Goal: Information Seeking & Learning: Learn about a topic

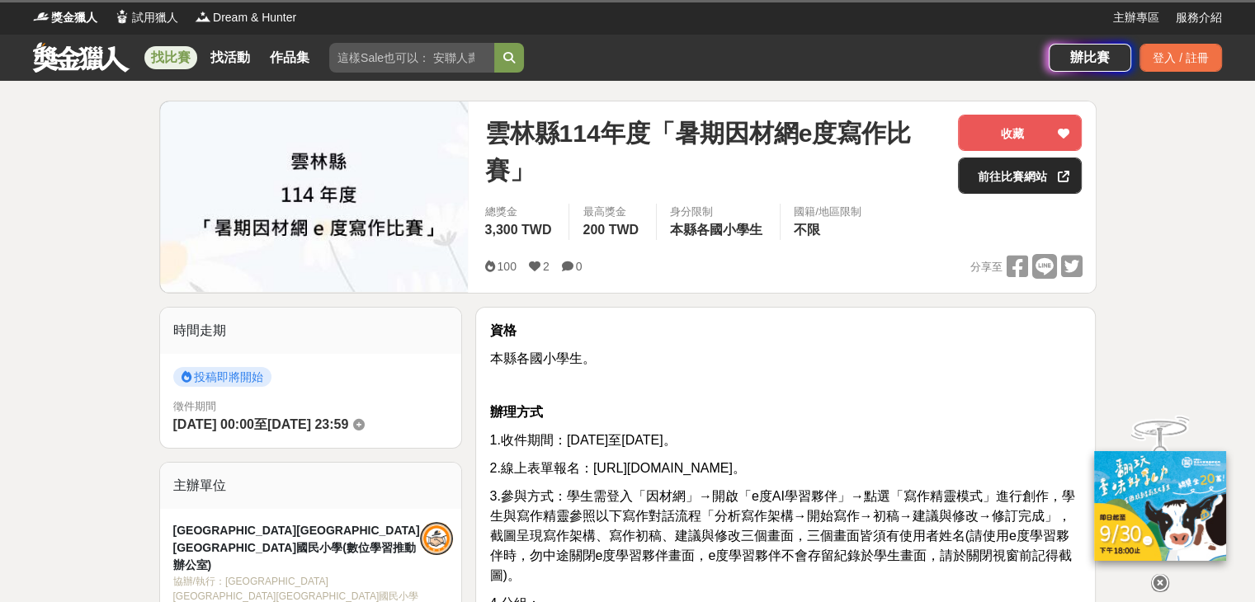
click at [1016, 174] on link "前往比賽網站" at bounding box center [1020, 176] width 124 height 36
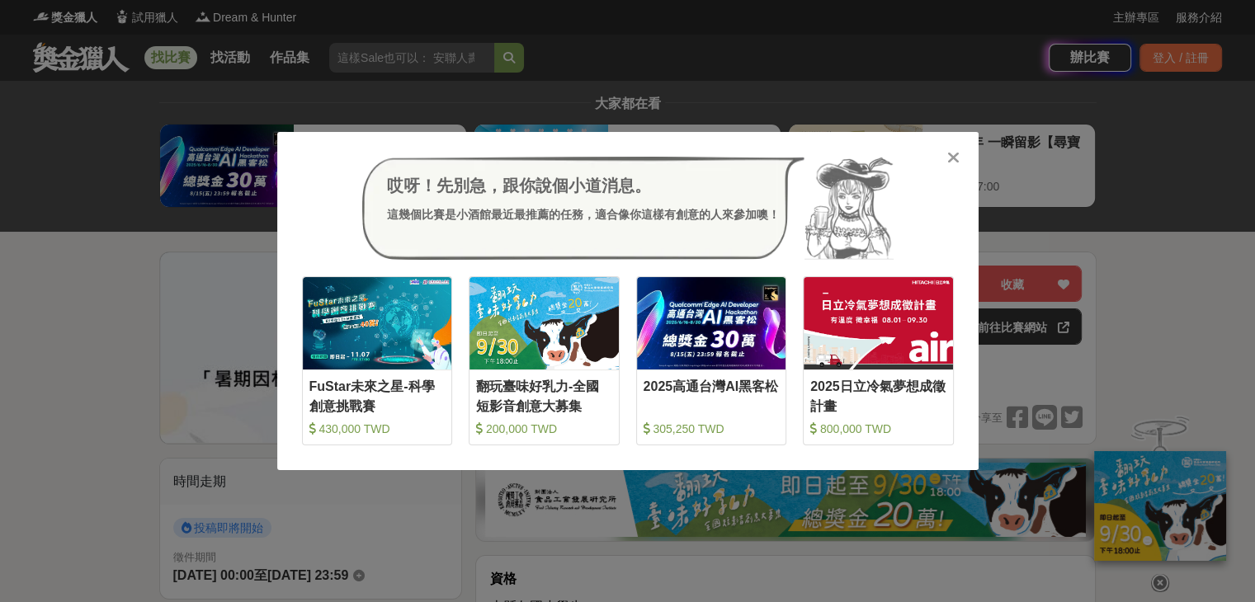
click at [947, 151] on icon at bounding box center [953, 157] width 12 height 16
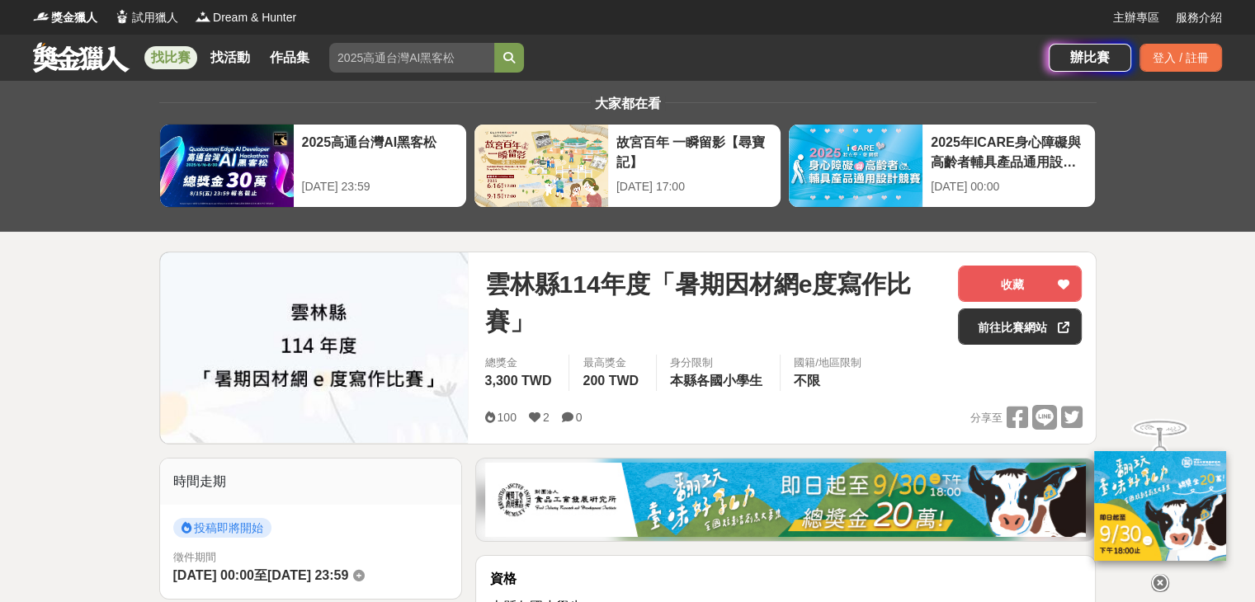
scroll to position [330, 0]
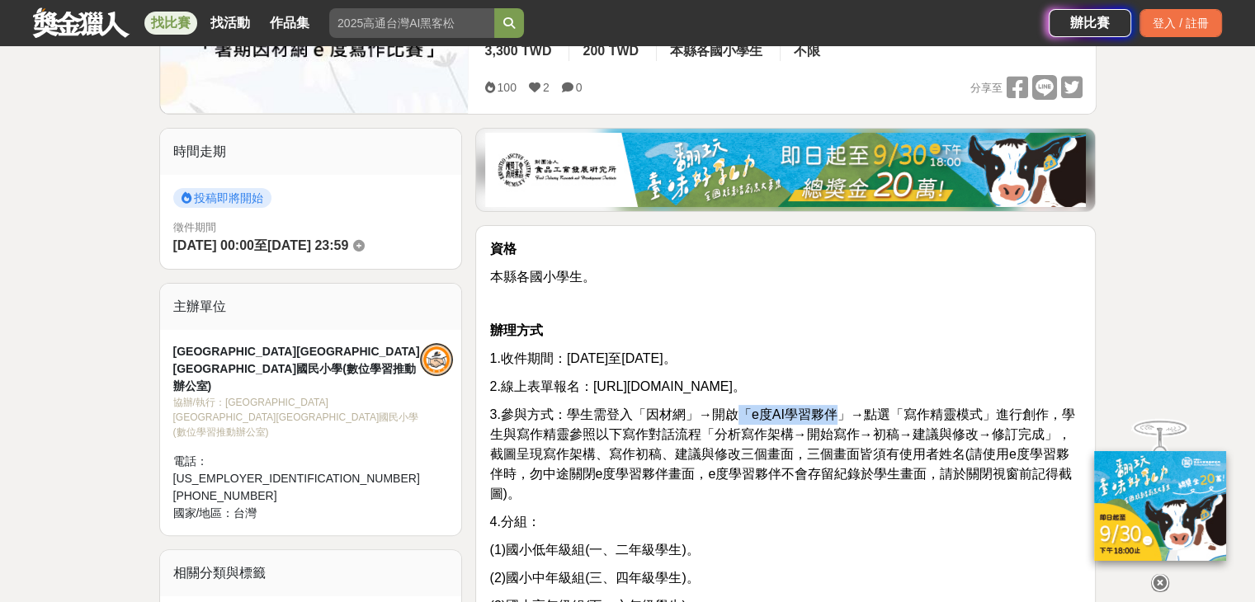
drag, startPoint x: 743, startPoint y: 417, endPoint x: 839, endPoint y: 415, distance: 95.7
click at [839, 415] on span "3.參與方式：學生需登入「因材網」→開啟「e度AI學習夥伴」→點選「寫作精靈模式」進行創作，學生與寫作精靈參照以下寫作對話流程「分析寫作架構→開始寫作→初稿→…" at bounding box center [781, 453] width 585 height 93
drag, startPoint x: 894, startPoint y: 415, endPoint x: 982, endPoint y: 405, distance: 88.8
click at [982, 405] on p "3.參與方式：學生需登入「因材網」→開啟「e度AI學習夥伴」→點選「寫作精靈模式」進行創作，學生與寫作精靈參照以下寫作對話流程「分析寫作架構→開始寫作→初稿→…" at bounding box center [785, 454] width 592 height 99
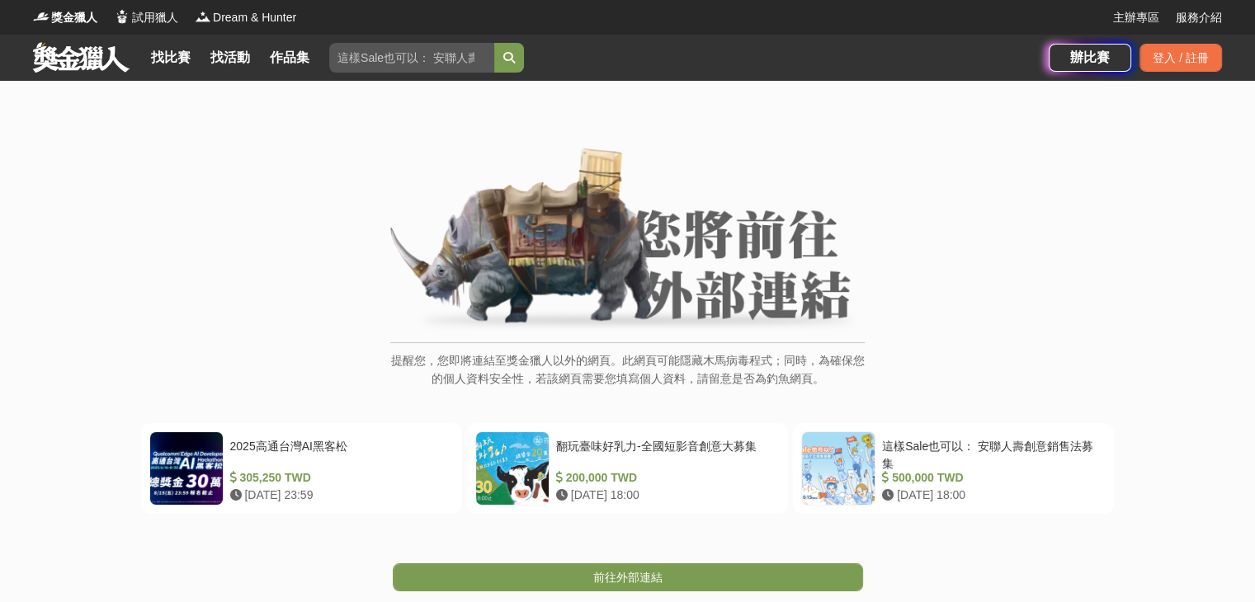
click at [619, 228] on img at bounding box center [627, 241] width 474 height 186
click at [672, 314] on img at bounding box center [627, 241] width 474 height 186
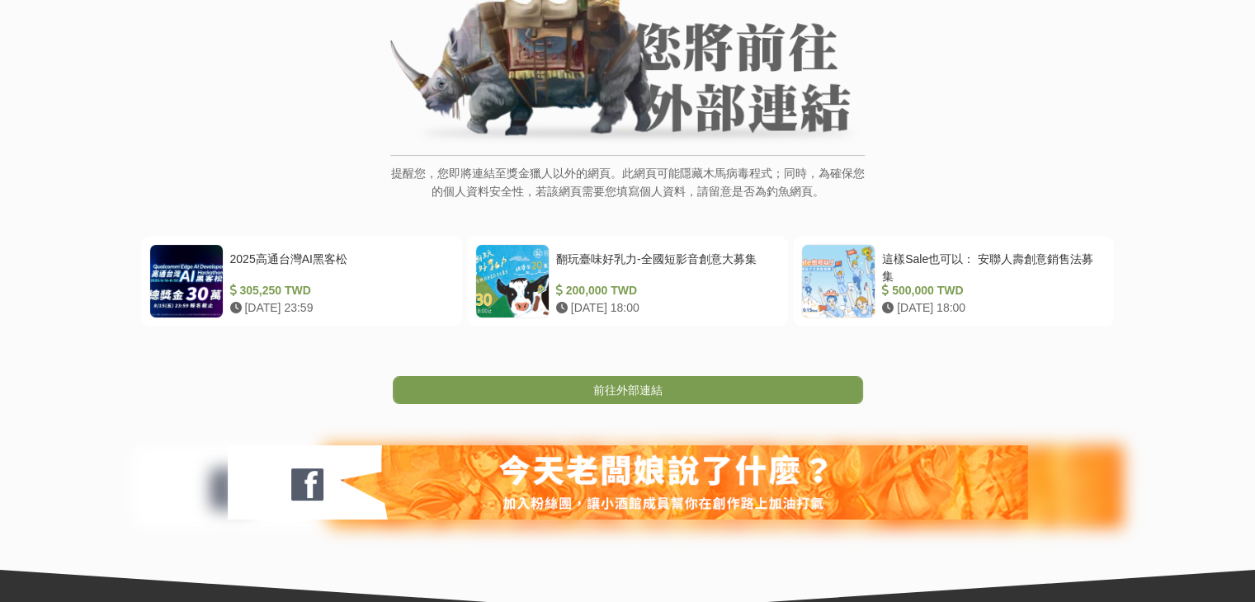
scroll to position [247, 0]
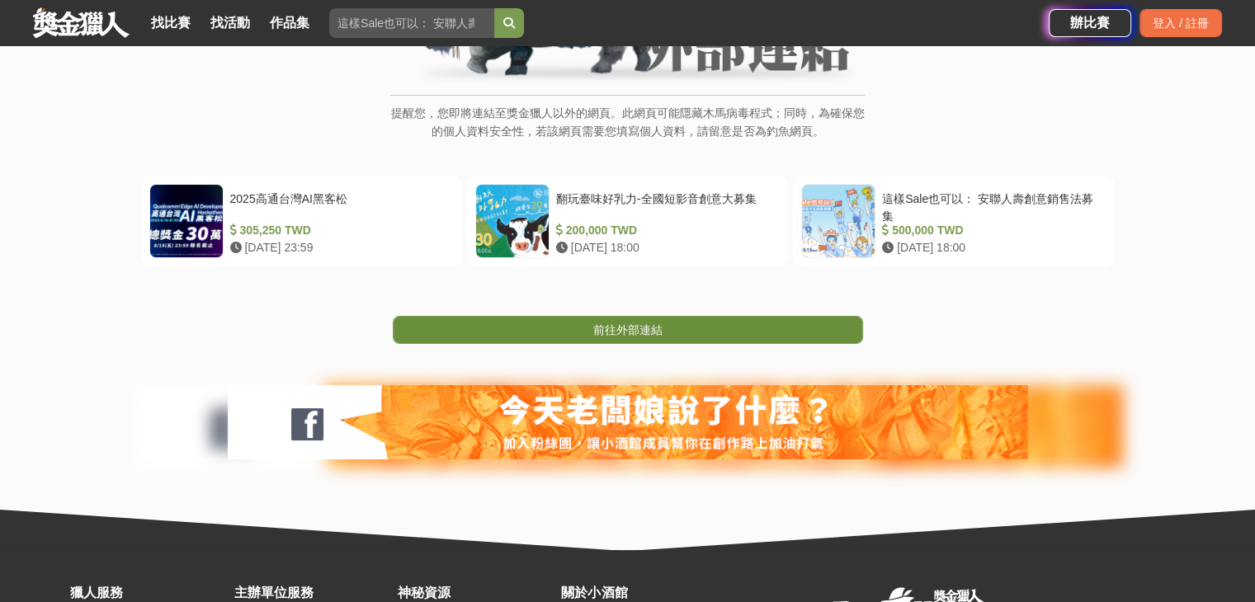
click at [662, 331] on link "前往外部連結" at bounding box center [628, 330] width 470 height 28
